Goal: Transaction & Acquisition: Purchase product/service

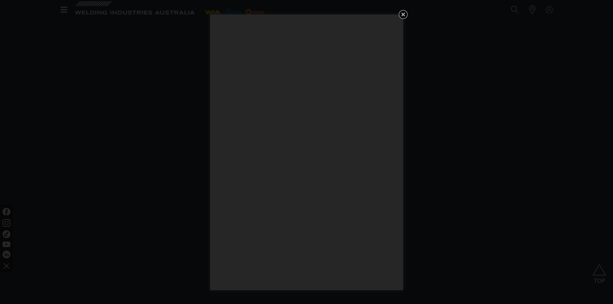
scroll to position [621, 0]
click at [402, 14] on icon "Get 5 WIA Welding Guides Free!" at bounding box center [403, 15] width 4 height 4
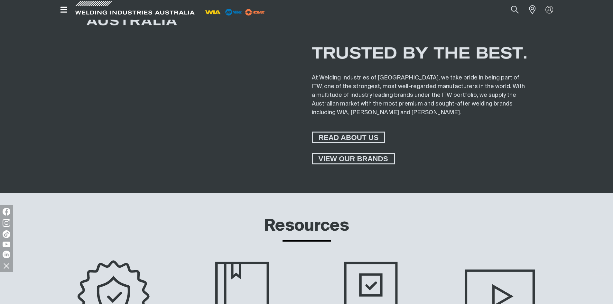
scroll to position [2903, 0]
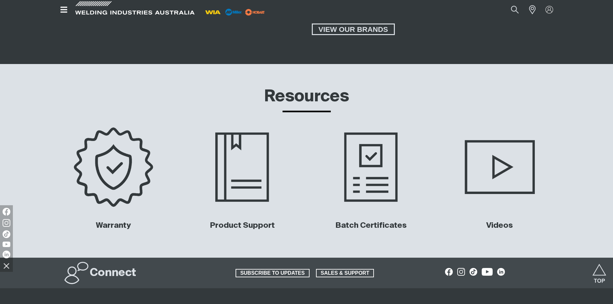
click at [112, 174] on img at bounding box center [113, 166] width 130 height 87
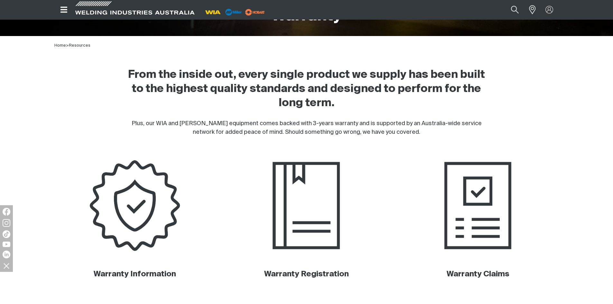
scroll to position [289, 0]
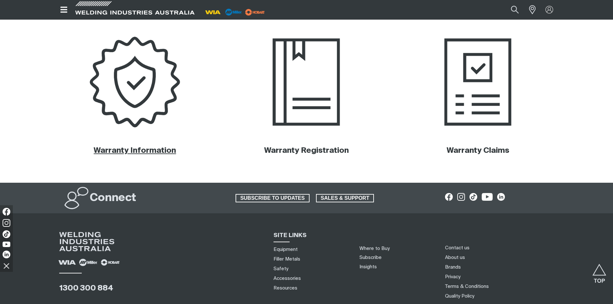
click at [166, 152] on link "Warranty Information" at bounding box center [135, 151] width 82 height 8
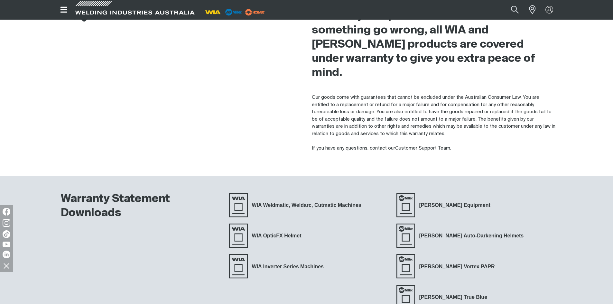
scroll to position [129, 0]
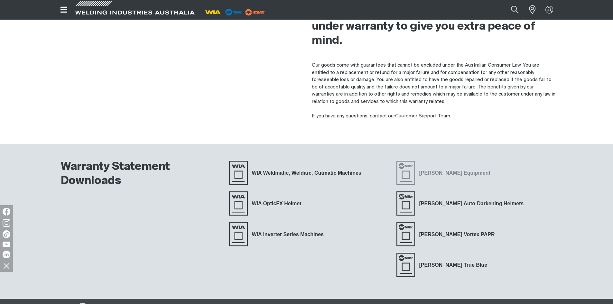
click at [416, 169] on span "[PERSON_NAME] Equipment" at bounding box center [454, 173] width 79 height 8
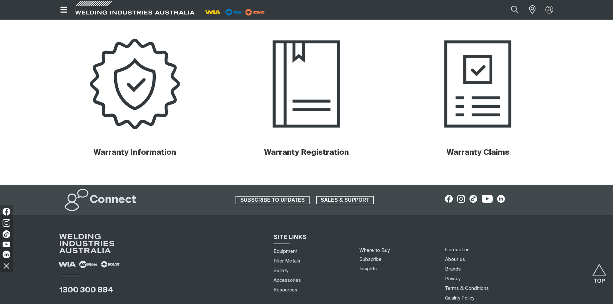
scroll to position [289, 0]
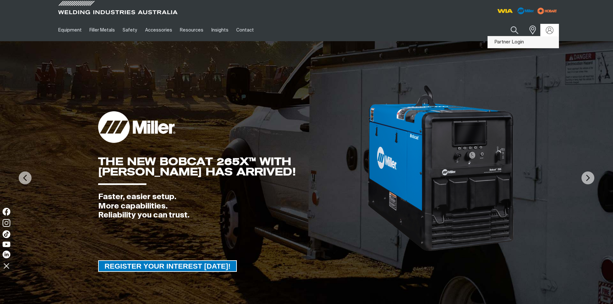
click at [511, 43] on link "Partner Login" at bounding box center [522, 42] width 71 height 12
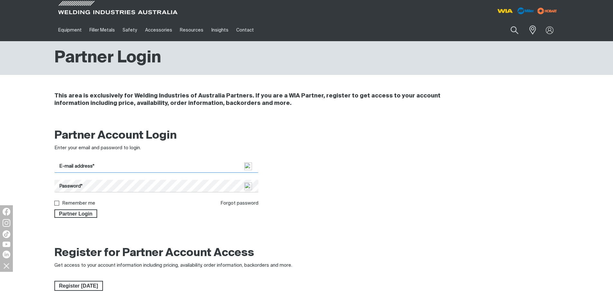
type input "[PERSON_NAME][EMAIL_ADDRESS][PERSON_NAME][DOMAIN_NAME]"
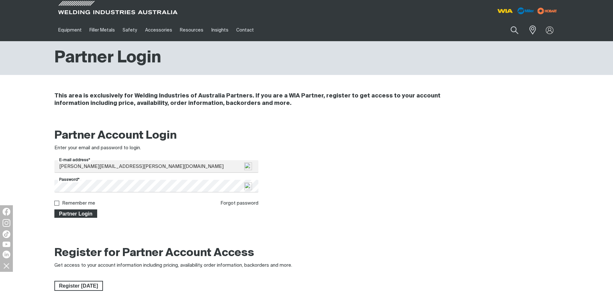
click at [73, 214] on span "Partner Login" at bounding box center [76, 213] width 42 height 8
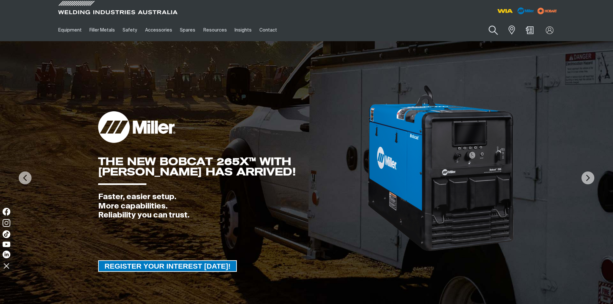
click at [491, 29] on button "Search products" at bounding box center [493, 30] width 26 height 18
click at [474, 30] on input "Search" at bounding box center [453, 30] width 99 height 14
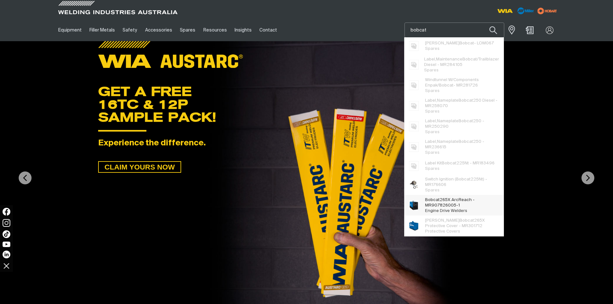
type input "bobcat"
click at [438, 204] on span "Bobcat 265X ArcReach - MR907826005-1" at bounding box center [462, 202] width 74 height 11
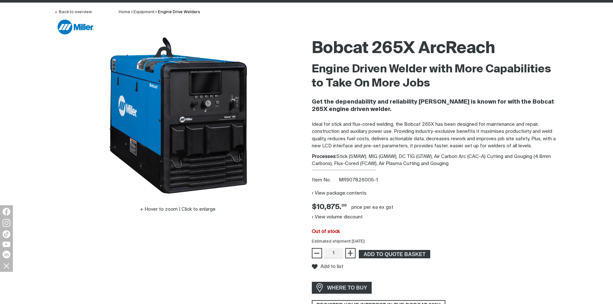
scroll to position [64, 0]
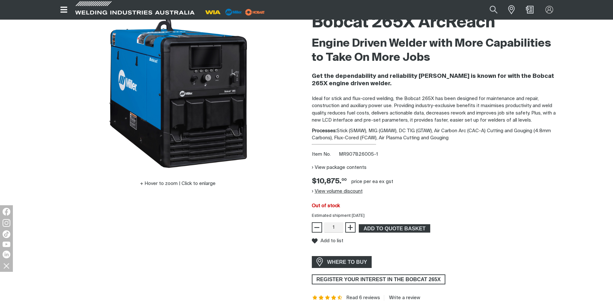
click at [347, 193] on button "View volume discount" at bounding box center [337, 191] width 51 height 10
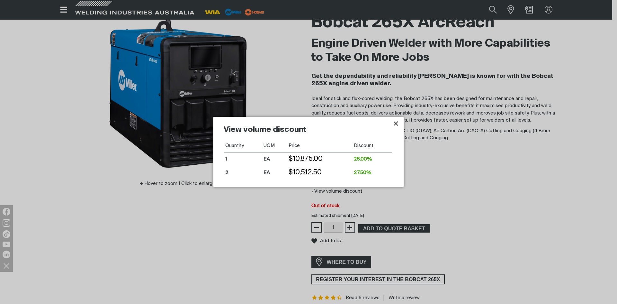
click at [452, 178] on div at bounding box center [308, 152] width 617 height 304
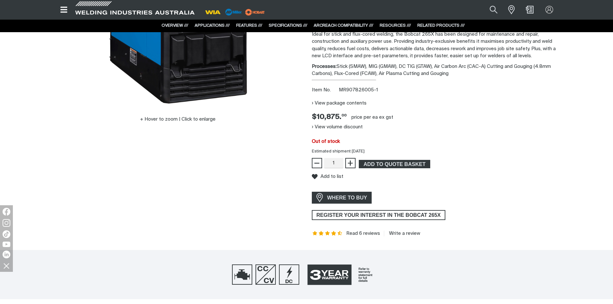
scroll to position [96, 0]
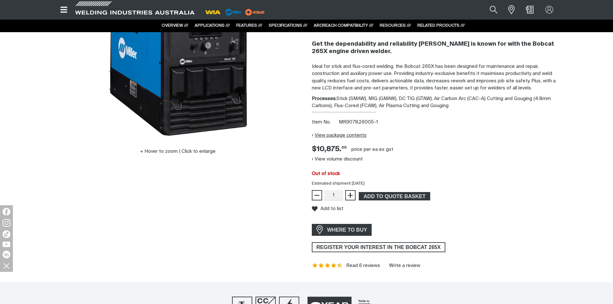
click at [341, 134] on button "View package contents" at bounding box center [339, 135] width 55 height 10
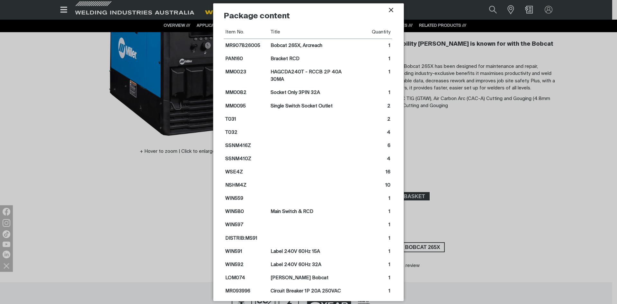
click at [391, 12] on icon "Close pop-up overlay" at bounding box center [391, 10] width 8 height 8
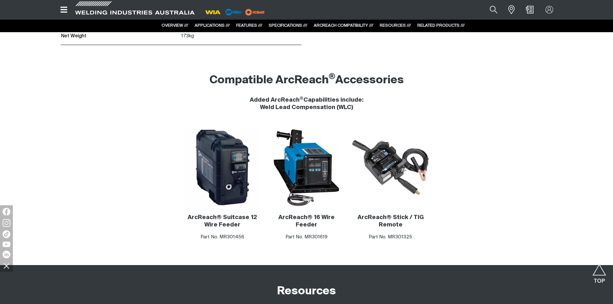
scroll to position [3569, 0]
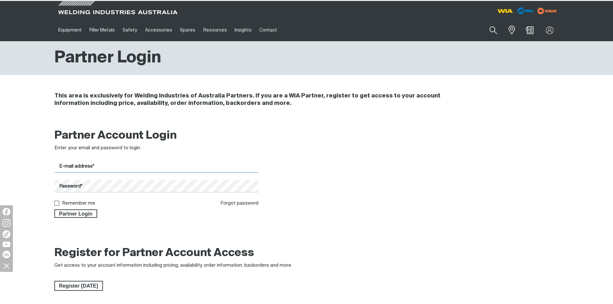
type input "bob.pengelly@bigpond.com"
